Goal: Task Accomplishment & Management: Use online tool/utility

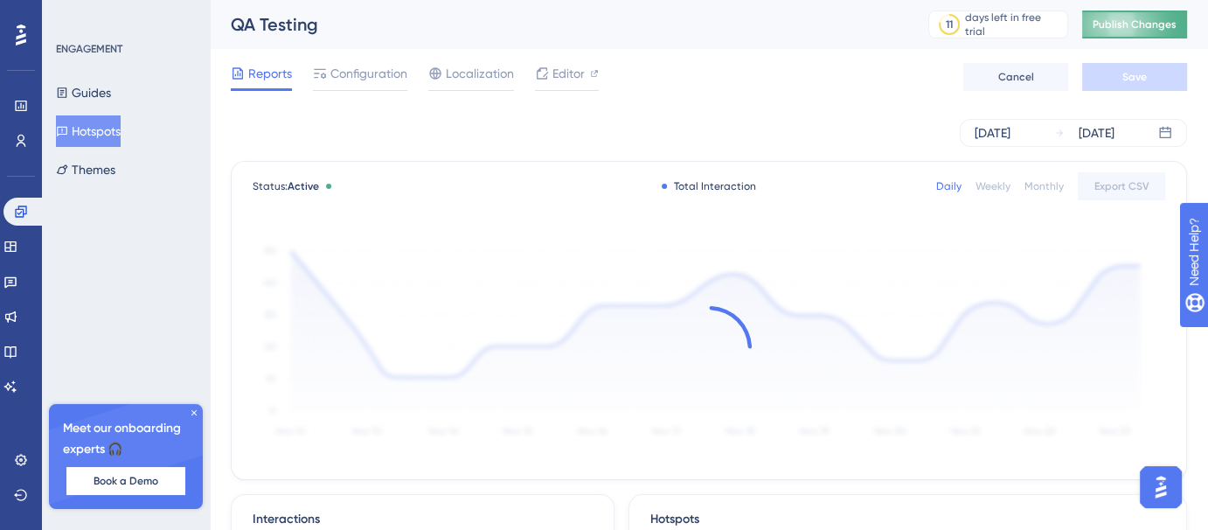
click at [1137, 32] on button "Publish Changes" at bounding box center [1134, 24] width 105 height 28
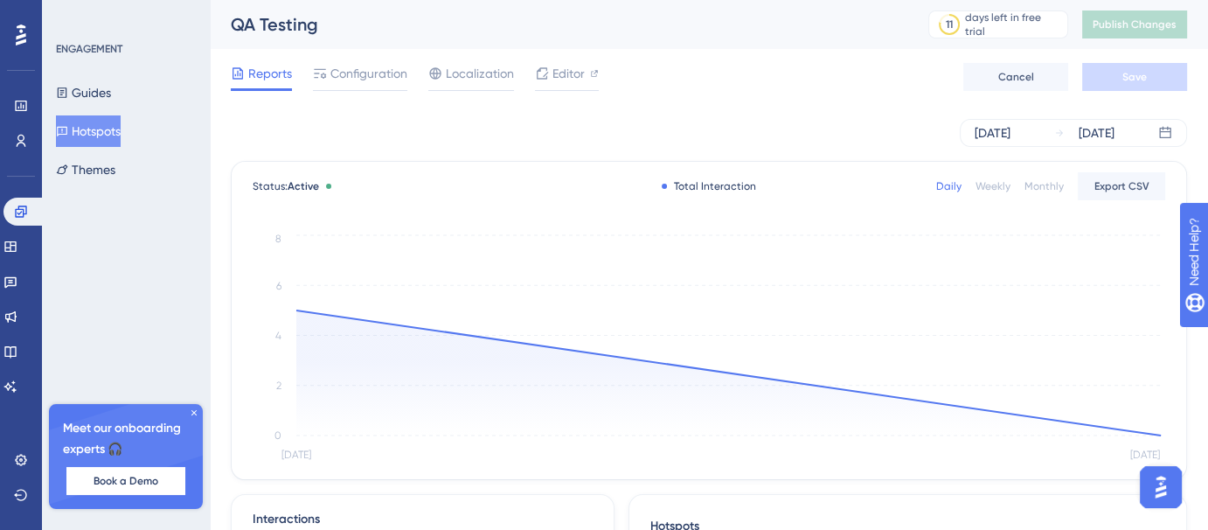
click at [23, 36] on icon at bounding box center [21, 34] width 10 height 21
click at [100, 96] on button "Guides" at bounding box center [83, 92] width 55 height 31
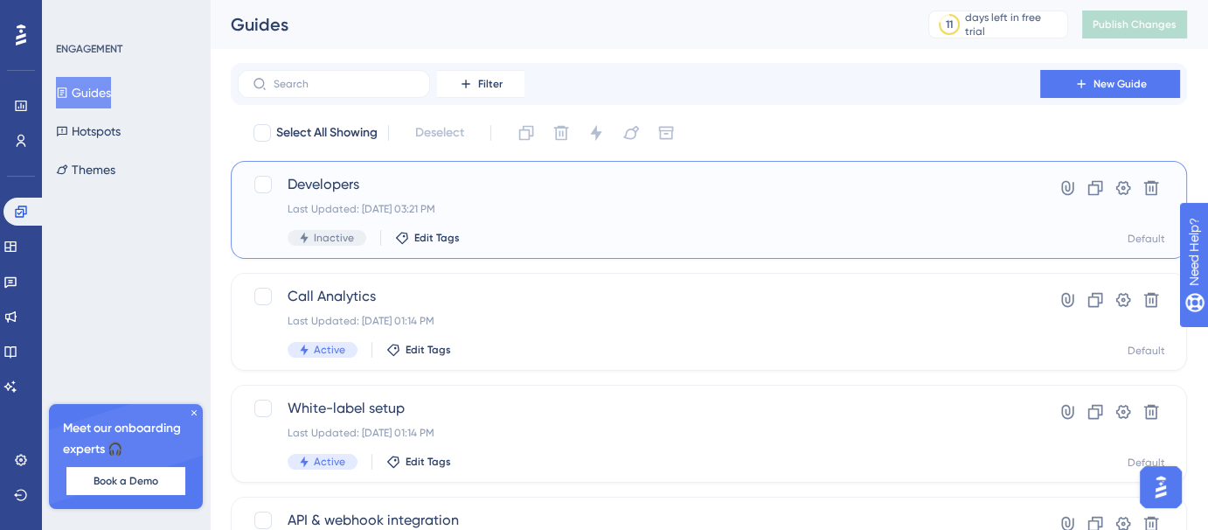
click at [492, 183] on span "Developers" at bounding box center [639, 184] width 703 height 21
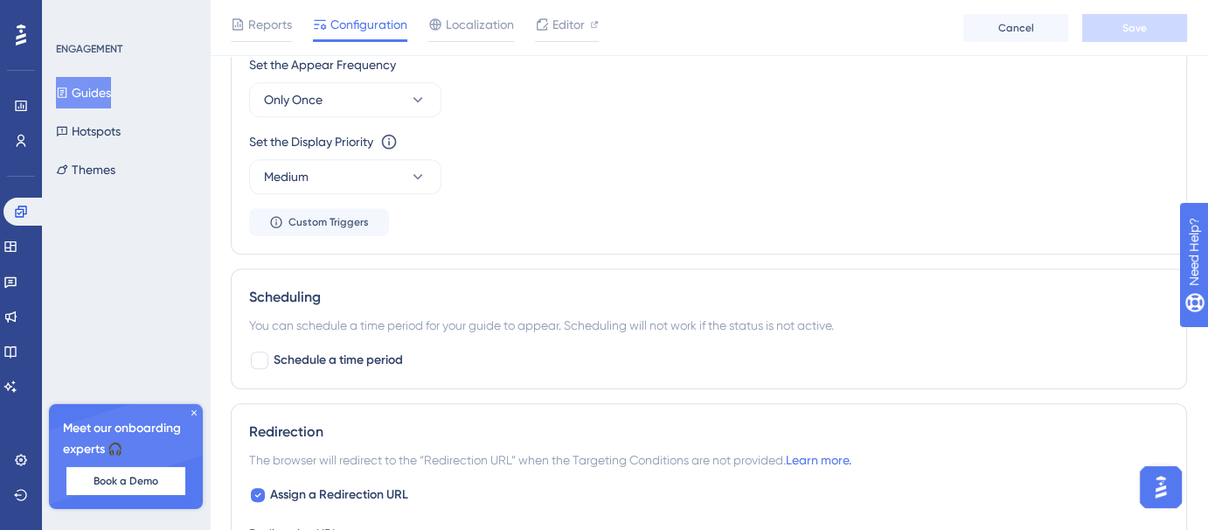
scroll to position [902, 0]
